Goal: Information Seeking & Learning: Find specific fact

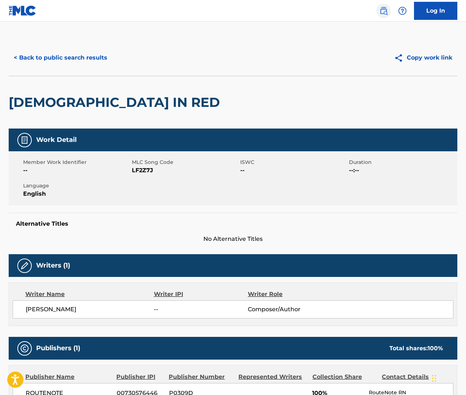
click at [385, 12] on img at bounding box center [383, 11] width 9 height 9
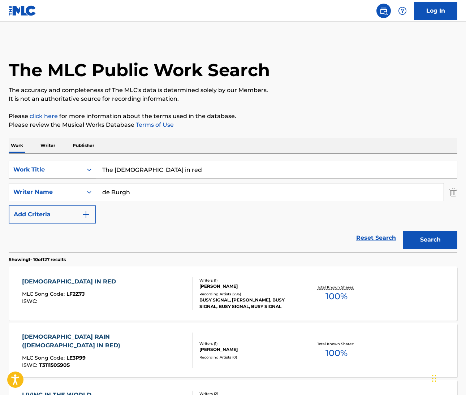
drag, startPoint x: 166, startPoint y: 175, endPoint x: 75, endPoint y: 165, distance: 90.8
click at [75, 165] on div "SearchWithCriteria6dcba8b2-c2fb-42cc-a8f0-95aee1dfb893 Work Title The [DEMOGRAP…" at bounding box center [233, 170] width 449 height 18
drag, startPoint x: 167, startPoint y: 172, endPoint x: 78, endPoint y: 172, distance: 88.1
click at [78, 172] on div "SearchWithCriteria6dcba8b2-c2fb-42cc-a8f0-95aee1dfb893 Work Title Let's stay to…" at bounding box center [233, 170] width 449 height 18
type input "Let's stay together"
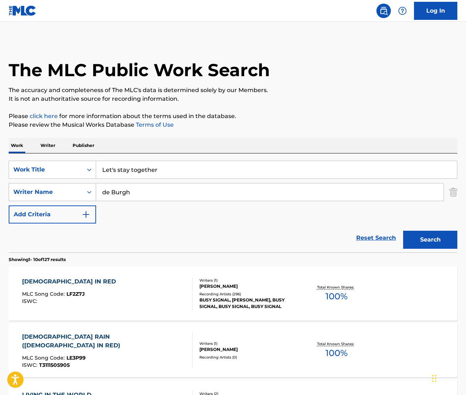
drag, startPoint x: 131, startPoint y: 193, endPoint x: 59, endPoint y: 190, distance: 71.6
click at [59, 190] on div "SearchWithCriteria26c29f8a-ddb2-4164-92b0-e495716dc162 Writer Name de Burgh" at bounding box center [233, 192] width 449 height 18
paste input "[PERSON_NAME]"
type input "[PERSON_NAME]"
click at [413, 238] on button "Search" at bounding box center [430, 240] width 54 height 18
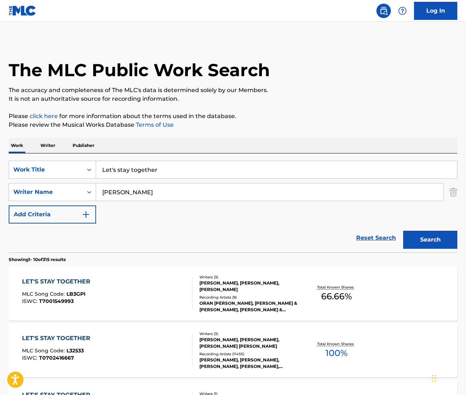
click at [86, 335] on div "LET'S STAY TOGETHER" at bounding box center [58, 338] width 72 height 9
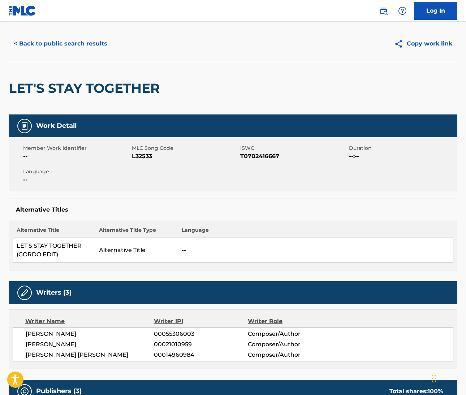
scroll to position [19, 0]
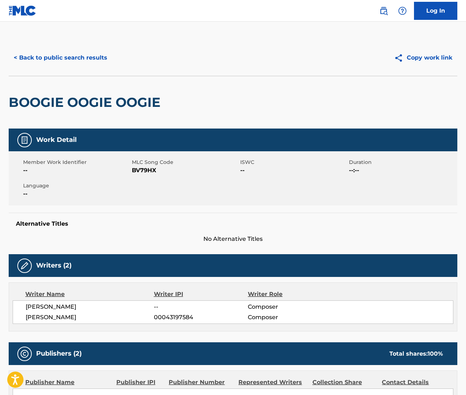
click at [384, 13] on img at bounding box center [383, 11] width 9 height 9
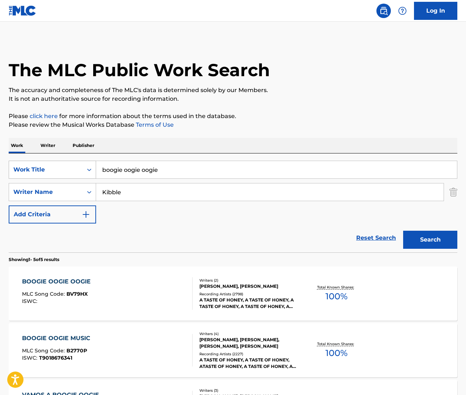
drag, startPoint x: 164, startPoint y: 176, endPoint x: 86, endPoint y: 171, distance: 78.2
click at [86, 171] on div "SearchWithCriteriab7955a7e-c482-4120-9fa4-98bf7ac3533d Work Title boogie oogie …" at bounding box center [233, 170] width 449 height 18
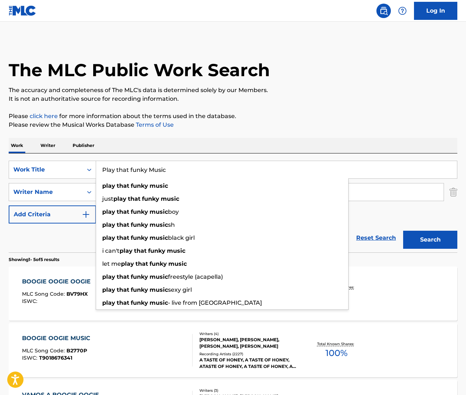
type input "Play that funky Music"
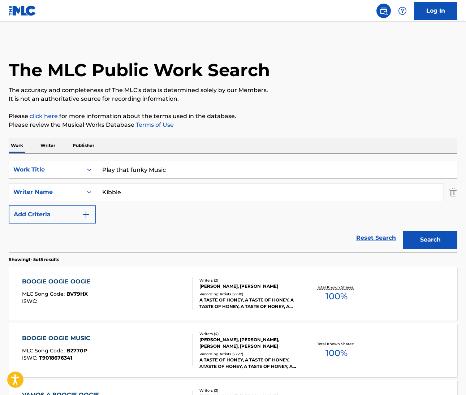
click at [270, 128] on p "Please review the Musical Works Database Terms of Use" at bounding box center [233, 125] width 449 height 9
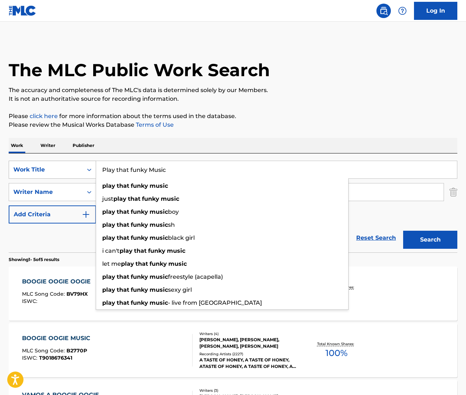
drag, startPoint x: 168, startPoint y: 171, endPoint x: 76, endPoint y: 166, distance: 91.5
click at [77, 166] on div "SearchWithCriteriab7955a7e-c482-4120-9fa4-98bf7ac3533d Work Title Play that fun…" at bounding box center [233, 170] width 449 height 18
click at [59, 251] on div "Reset Search Search" at bounding box center [233, 238] width 449 height 29
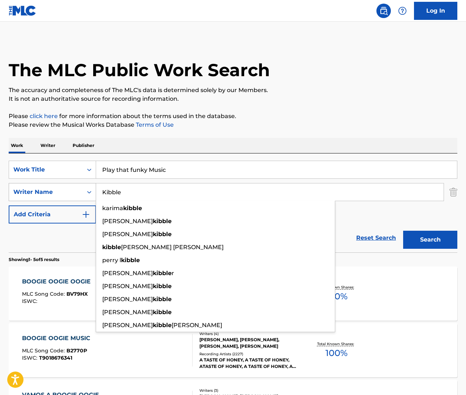
drag, startPoint x: 126, startPoint y: 190, endPoint x: 73, endPoint y: 190, distance: 52.7
click at [75, 190] on div "SearchWithCriteria8deac9b6-d00a-439b-876e-379c0fcc1b94 Writer Name Kibble karim…" at bounding box center [233, 192] width 449 height 18
paste input "Parissi"
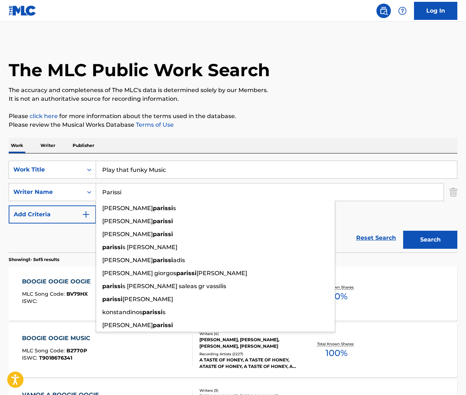
type input "Parissi"
click at [373, 204] on div "SearchWithCriteriab7955a7e-c482-4120-9fa4-98bf7ac3533d Work Title Play that fun…" at bounding box center [233, 192] width 449 height 63
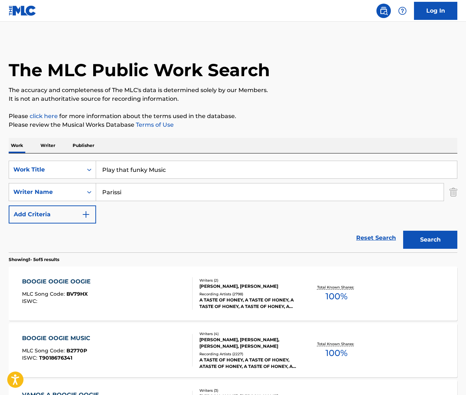
click at [443, 233] on button "Search" at bounding box center [430, 240] width 54 height 18
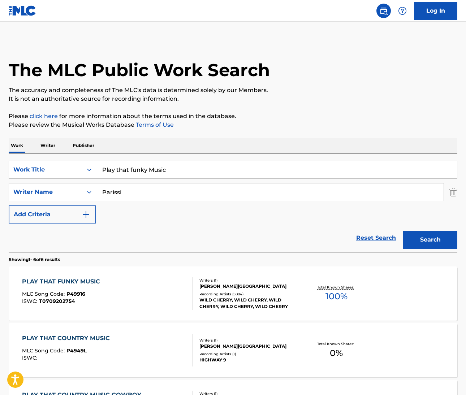
click at [76, 281] on div "PLAY THAT FUNKY MUSIC" at bounding box center [63, 281] width 82 height 9
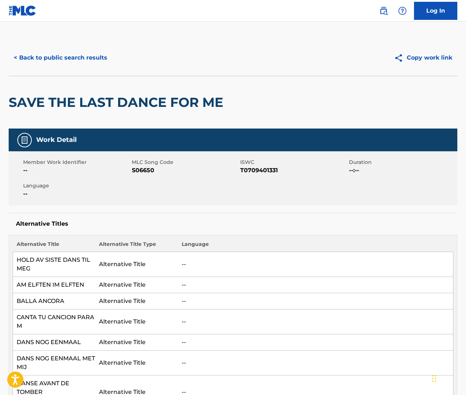
click at [384, 13] on img at bounding box center [383, 11] width 9 height 9
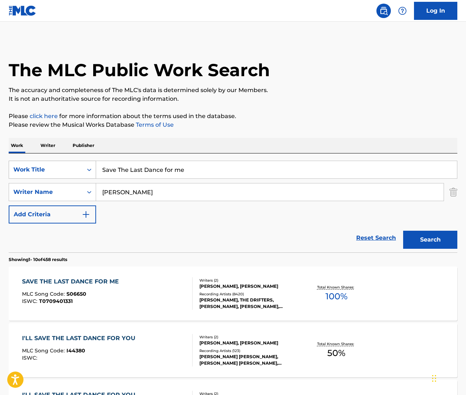
drag, startPoint x: 192, startPoint y: 169, endPoint x: 72, endPoint y: 168, distance: 120.3
click at [72, 168] on div "SearchWithCriteriaf1dcb487-e5a7-4210-a5b1-f8af5fa488e3 Work Title Save The Last…" at bounding box center [233, 170] width 449 height 18
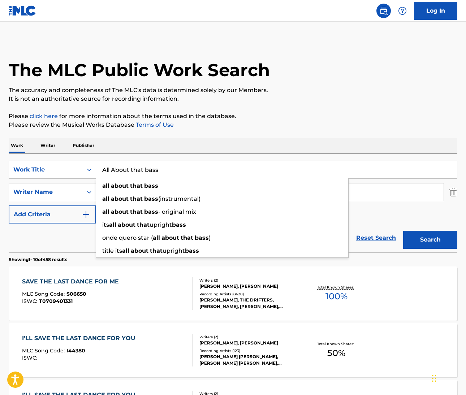
type input "All About that bass"
click at [225, 139] on div "Work Writer Publisher" at bounding box center [233, 145] width 449 height 15
drag, startPoint x: 166, startPoint y: 172, endPoint x: 93, endPoint y: 170, distance: 73.0
click at [93, 170] on div "SearchWithCriteriaf1dcb487-e5a7-4210-a5b1-f8af5fa488e3 Work Title All About tha…" at bounding box center [233, 170] width 449 height 18
click at [53, 250] on div "Reset Search Search" at bounding box center [233, 238] width 449 height 29
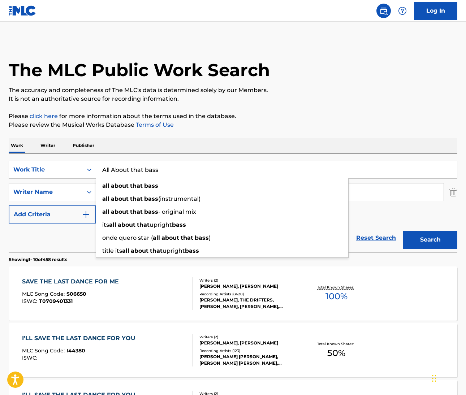
click at [53, 250] on div "Reset Search Search" at bounding box center [233, 238] width 449 height 29
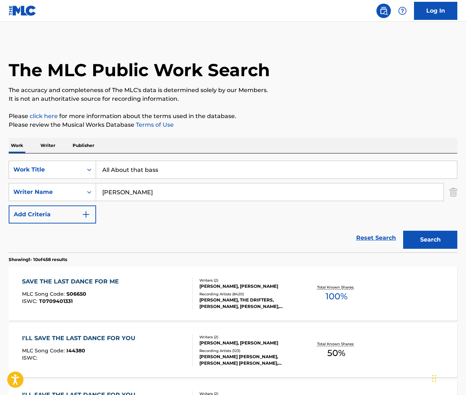
click at [118, 193] on input "Shuman" at bounding box center [270, 192] width 348 height 17
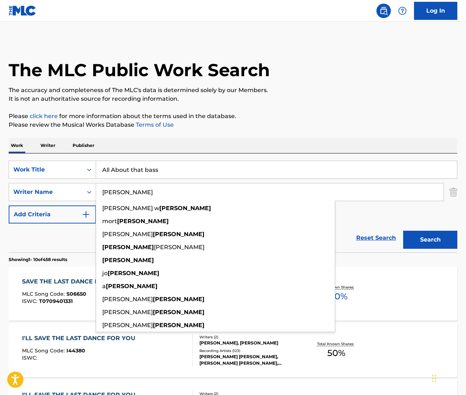
click at [118, 193] on input "Shuman" at bounding box center [270, 192] width 348 height 17
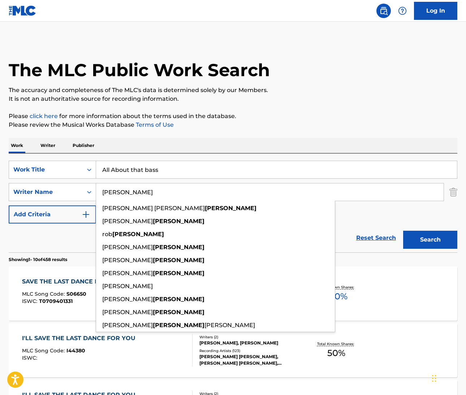
type input "Trainor"
click at [430, 240] on button "Search" at bounding box center [430, 240] width 54 height 18
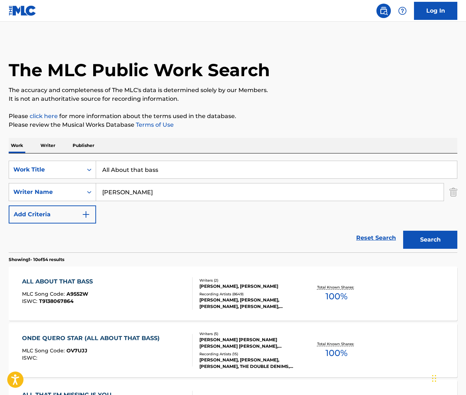
click at [50, 280] on div "ALL ABOUT THAT BASS" at bounding box center [59, 281] width 74 height 9
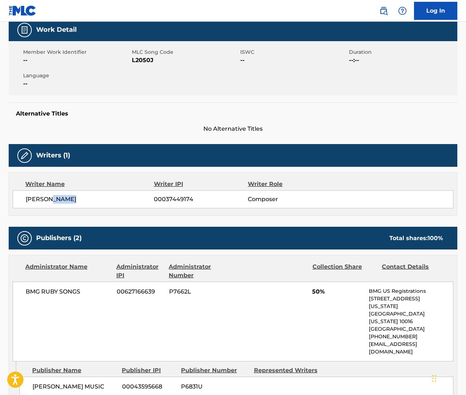
click at [383, 8] on img at bounding box center [383, 11] width 9 height 9
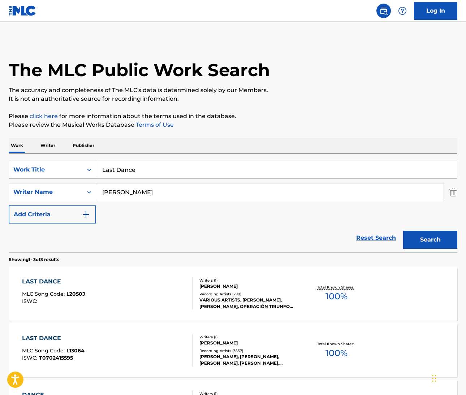
drag, startPoint x: 142, startPoint y: 174, endPoint x: 84, endPoint y: 168, distance: 58.5
click at [84, 168] on div "SearchWithCriteriacdfdfd78-0a15-4e99-990c-bf7edbeb277b Work Title Last Dance" at bounding box center [233, 170] width 449 height 18
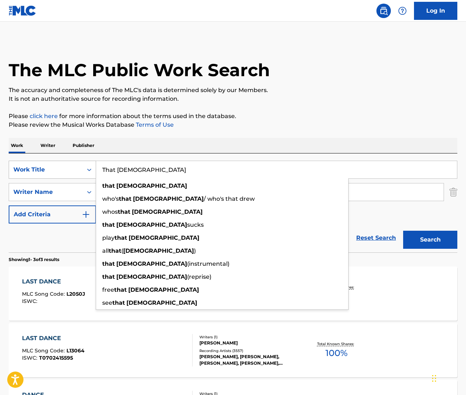
drag, startPoint x: 137, startPoint y: 172, endPoint x: 70, endPoint y: 166, distance: 67.1
click at [70, 166] on div "SearchWithCriteriacdfdfd78-0a15-4e99-990c-bf7edbeb277b Work Title That Lady tha…" at bounding box center [233, 170] width 449 height 18
type input "That Lady"
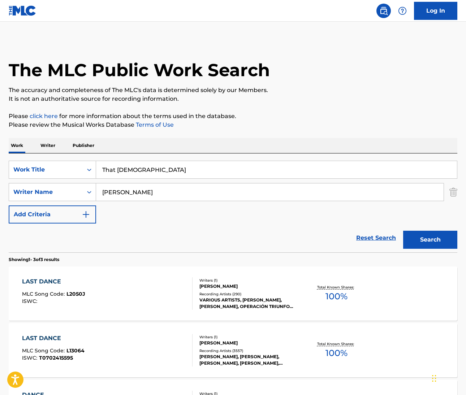
click at [70, 250] on div "Reset Search Search" at bounding box center [233, 238] width 449 height 29
click at [114, 191] on input "Jabara" at bounding box center [270, 192] width 348 height 17
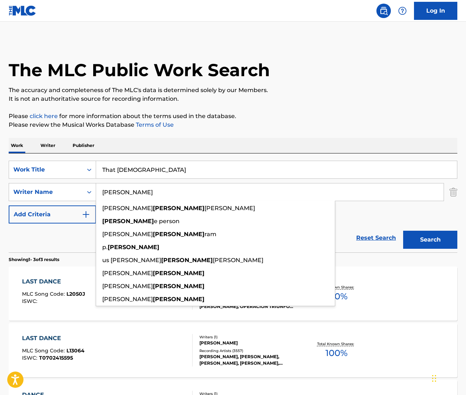
click at [114, 191] on input "Jabara" at bounding box center [270, 192] width 348 height 17
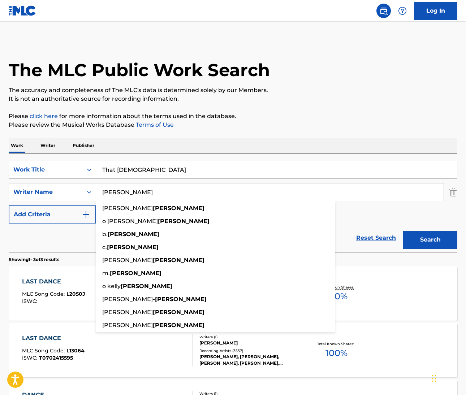
type input "Isley"
click at [430, 240] on button "Search" at bounding box center [430, 240] width 54 height 18
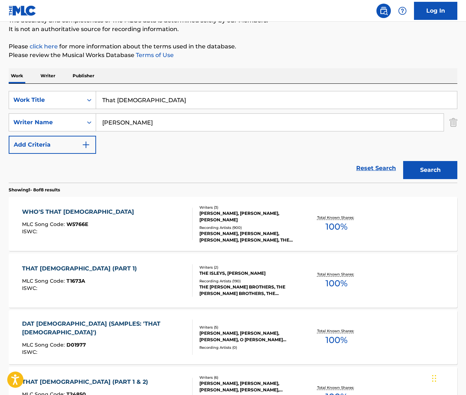
scroll to position [96, 0]
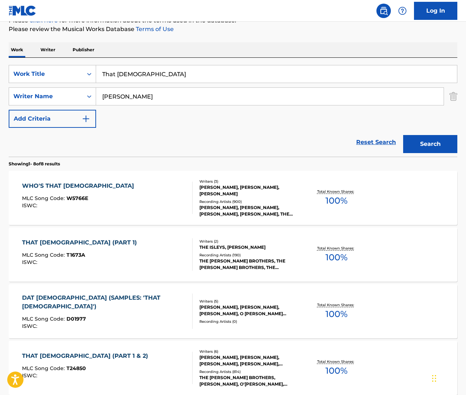
click at [65, 242] on div "THAT LADY (PART 1)" at bounding box center [81, 242] width 118 height 9
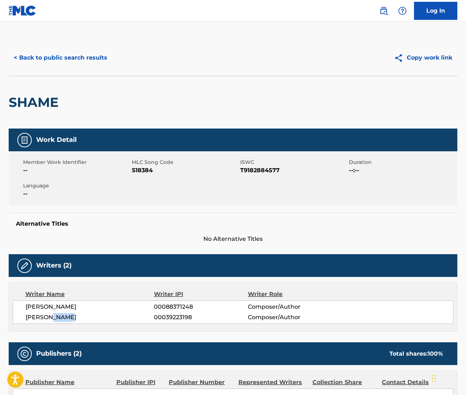
click at [389, 15] on link at bounding box center [383, 11] width 14 height 14
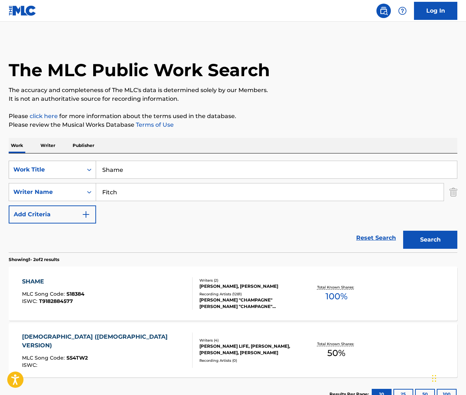
drag, startPoint x: 130, startPoint y: 171, endPoint x: 62, endPoint y: 168, distance: 68.4
click at [62, 167] on div "SearchWithCriteria77d86c53-fae2-4ff6-bb80-8d530066a7d1 Work Title Shame" at bounding box center [233, 170] width 449 height 18
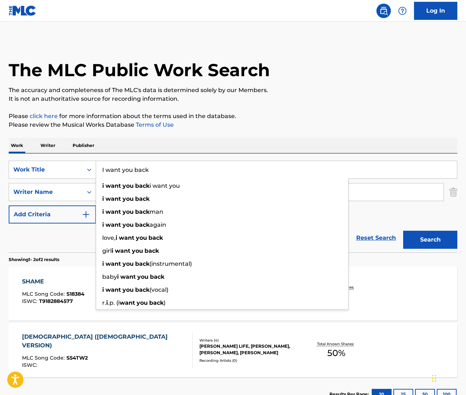
type input "I want you back"
drag, startPoint x: 222, startPoint y: 134, endPoint x: 208, endPoint y: 144, distance: 17.1
click at [222, 134] on div "The MLC Public Work Search The accuracy and completeness of The MLC's data is d…" at bounding box center [233, 226] width 466 height 372
drag, startPoint x: 160, startPoint y: 170, endPoint x: 63, endPoint y: 165, distance: 97.0
click at [63, 165] on div "SearchWithCriteria77d86c53-fae2-4ff6-bb80-8d530066a7d1 Work Title I want you ba…" at bounding box center [233, 170] width 449 height 18
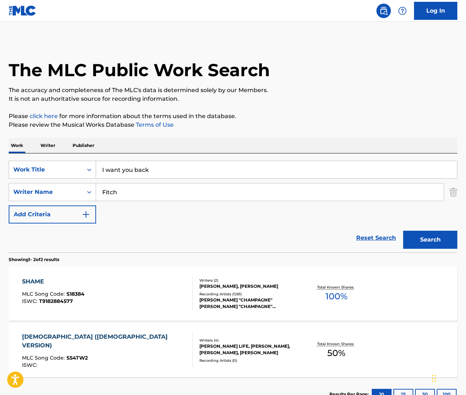
click at [406, 114] on p "Please click here for more information about the terms used in the database." at bounding box center [233, 116] width 449 height 9
click at [107, 193] on input "Fitch" at bounding box center [270, 192] width 348 height 17
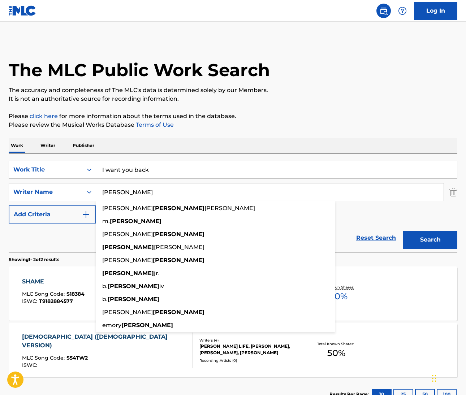
type input "Gordy"
click at [430, 240] on button "Search" at bounding box center [430, 240] width 54 height 18
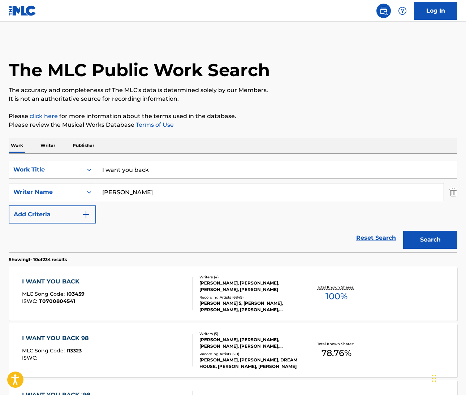
click at [68, 277] on div "I WANT YOU BACK MLC Song Code : I03459 ISWC : T0700804541 Writers ( 4 ) FREDERI…" at bounding box center [233, 294] width 449 height 54
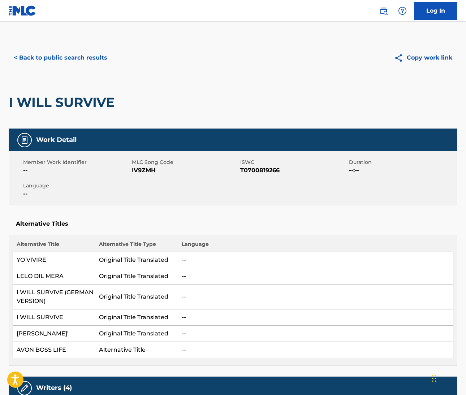
click at [380, 11] on img at bounding box center [383, 11] width 9 height 9
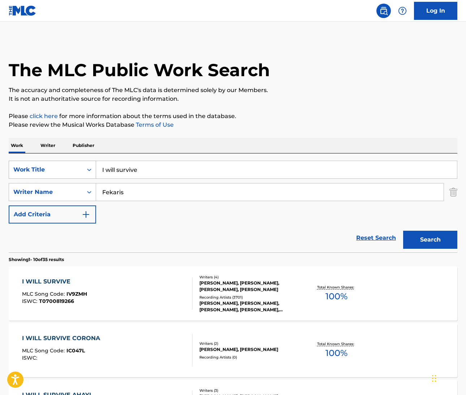
drag, startPoint x: 144, startPoint y: 167, endPoint x: 71, endPoint y: 169, distance: 73.7
click at [71, 169] on div "SearchWithCriteriafc82d7d0-9b27-47f3-b8f7-7e4d87e3a681 Work Title I will survive" at bounding box center [233, 170] width 449 height 18
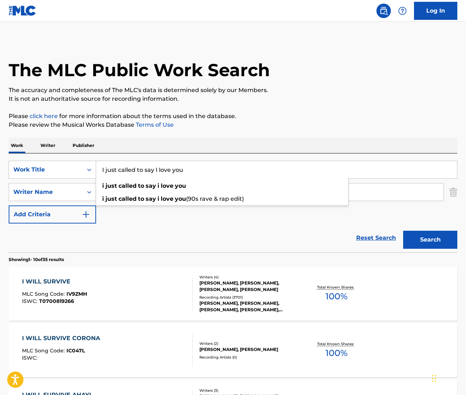
type input "I just called to say I love you"
click at [133, 252] on div "Reset Search Search" at bounding box center [233, 238] width 449 height 29
click at [116, 187] on input "Fekaris" at bounding box center [270, 192] width 348 height 17
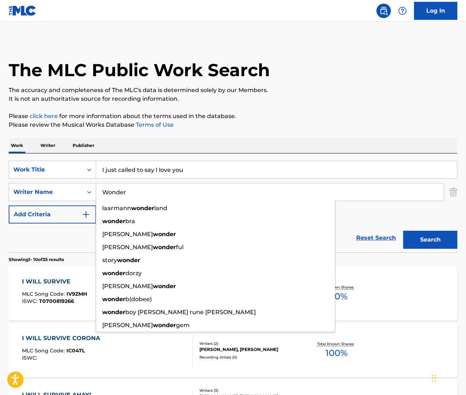
type input "Wonder"
click at [430, 240] on button "Search" at bounding box center [430, 240] width 54 height 18
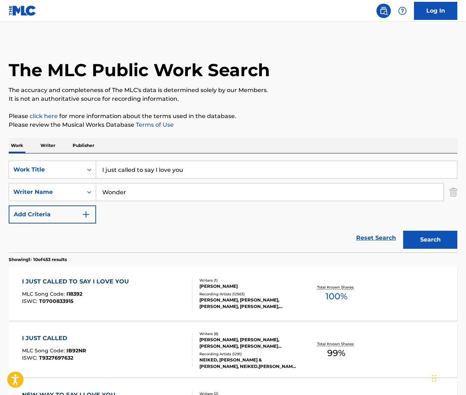
click at [78, 282] on div "I JUST CALLED TO SAY I LOVE YOU" at bounding box center [77, 281] width 111 height 9
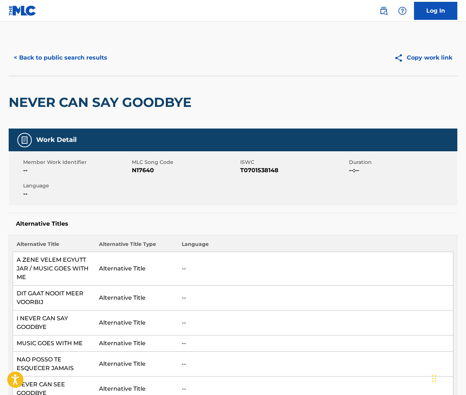
click at [383, 9] on img at bounding box center [383, 11] width 9 height 9
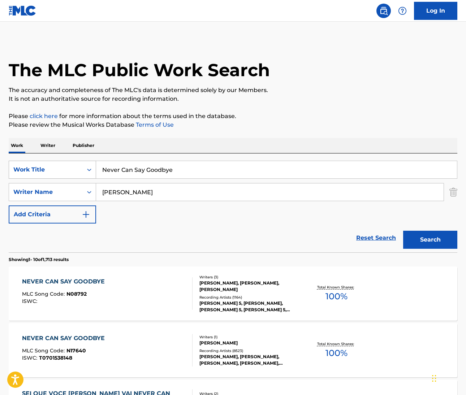
drag, startPoint x: 189, startPoint y: 174, endPoint x: 67, endPoint y: 174, distance: 121.7
click at [67, 174] on div "SearchWithCriteriaeb11bebd-b17f-4b81-aba6-1f2fd0a677a4 Work Title Never Can Say…" at bounding box center [233, 170] width 449 height 18
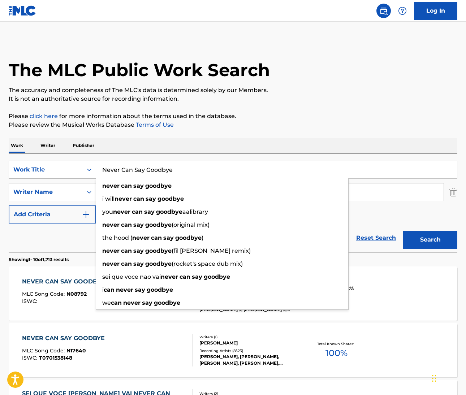
drag, startPoint x: 187, startPoint y: 174, endPoint x: 65, endPoint y: 171, distance: 122.5
click at [65, 171] on div "SearchWithCriteriaeb11bebd-b17f-4b81-aba6-1f2fd0a677a4 Work Title Never Can Say…" at bounding box center [233, 170] width 449 height 18
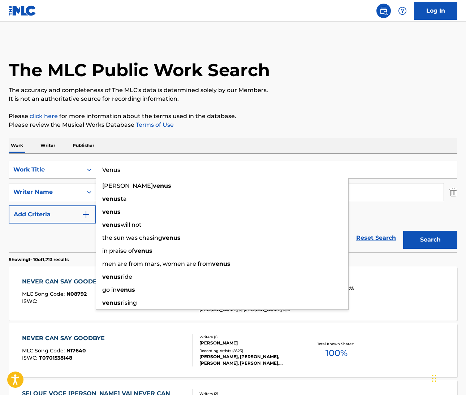
type input "Venus"
click at [251, 122] on p "Please review the Musical Works Database Terms of Use" at bounding box center [233, 125] width 449 height 9
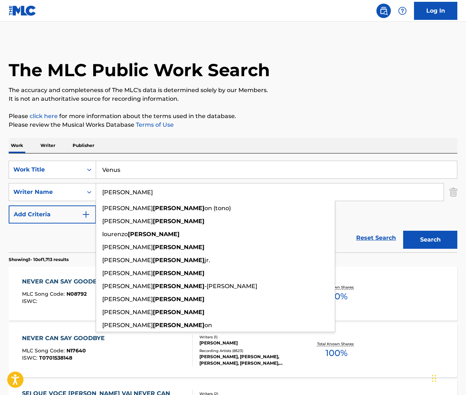
drag, startPoint x: 121, startPoint y: 195, endPoint x: 98, endPoint y: 191, distance: 23.3
click at [101, 190] on input "[PERSON_NAME]" at bounding box center [270, 192] width 348 height 17
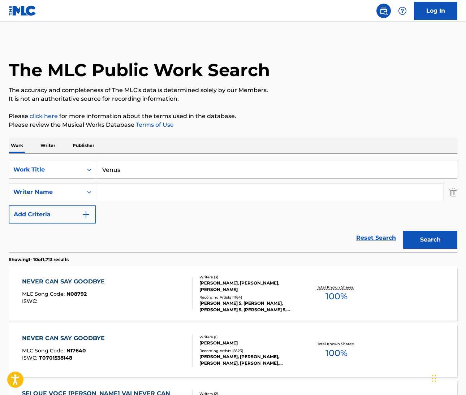
click at [108, 191] on input "Search Form" at bounding box center [270, 192] width 348 height 17
paste input "Leeuwen"
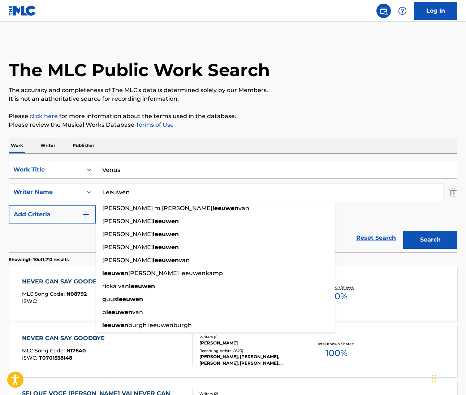
type input "Leeuwen"
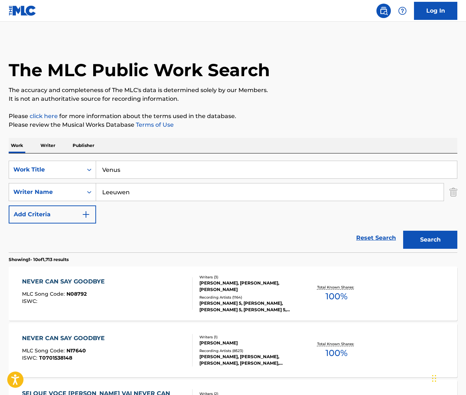
click at [437, 234] on button "Search" at bounding box center [430, 240] width 54 height 18
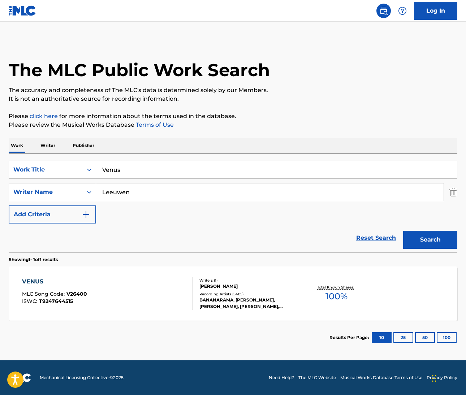
click at [34, 283] on div "VENUS" at bounding box center [54, 281] width 65 height 9
